Goal: Information Seeking & Learning: Learn about a topic

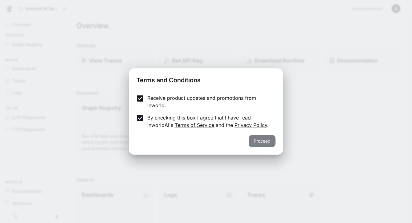
click at [266, 143] on button "Proceed" at bounding box center [262, 141] width 27 height 12
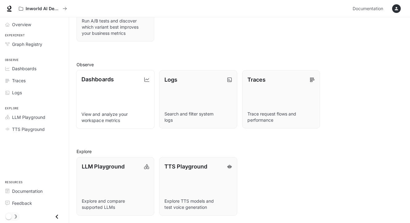
scroll to position [115, 0]
click at [111, 180] on link "LLM Playground Explore and compare supported LLMs" at bounding box center [115, 186] width 79 height 59
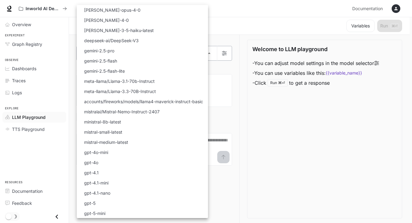
click at [208, 53] on body "Skip to main content Inworld AI Demos Documentation Documentation Portal Overvi…" at bounding box center [206, 111] width 412 height 223
click at [262, 108] on div at bounding box center [206, 111] width 412 height 223
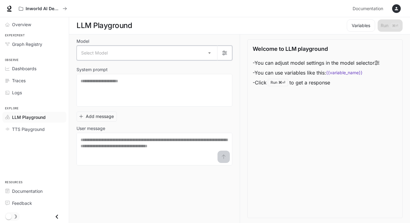
scroll to position [0, 0]
click at [33, 190] on span "Documentation" at bounding box center [27, 191] width 31 height 6
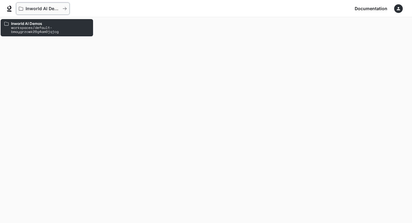
click at [54, 8] on p "Inworld AI Demos" at bounding box center [43, 8] width 35 height 5
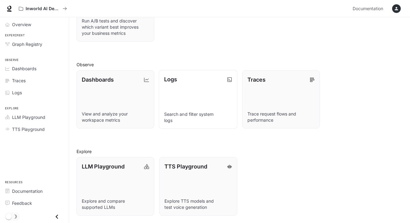
scroll to position [115, 0]
click at [42, 129] on span "TTS Playground" at bounding box center [28, 129] width 33 height 6
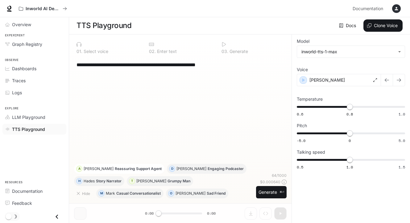
scroll to position [0, 0]
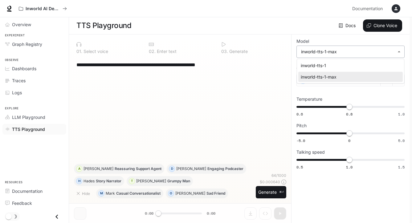
click at [339, 52] on body "**********" at bounding box center [206, 111] width 412 height 223
click at [339, 52] on div at bounding box center [206, 111] width 412 height 223
